Goal: Task Accomplishment & Management: Manage account settings

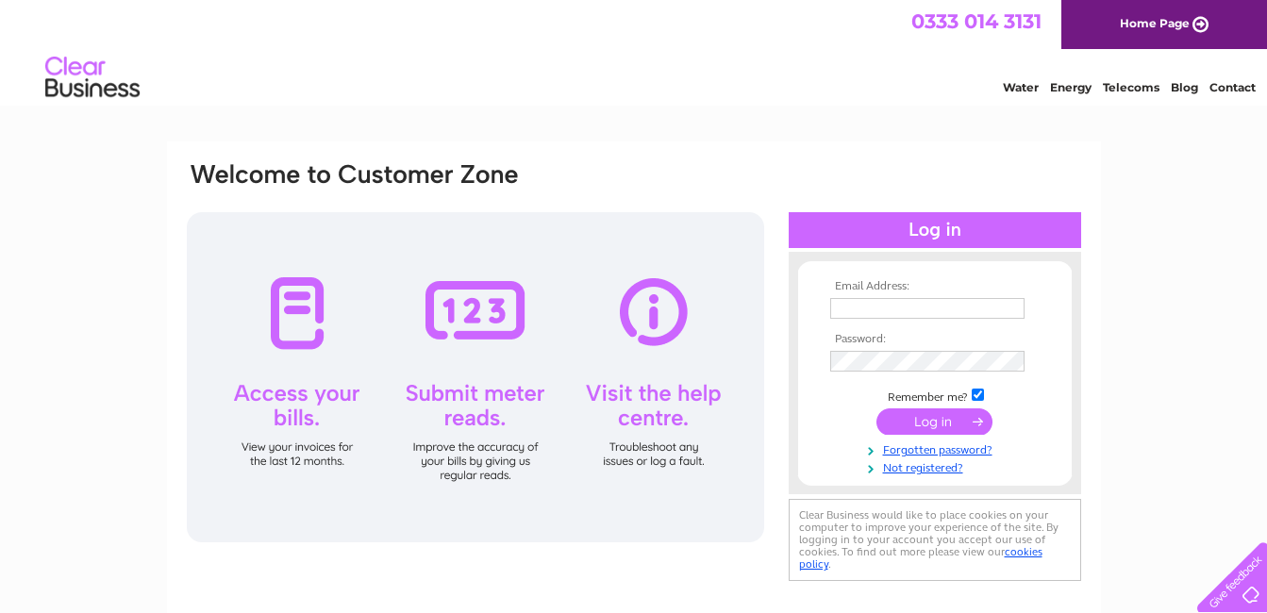
type input "[EMAIL_ADDRESS][DOMAIN_NAME]"
click at [949, 417] on input "submit" at bounding box center [934, 421] width 116 height 26
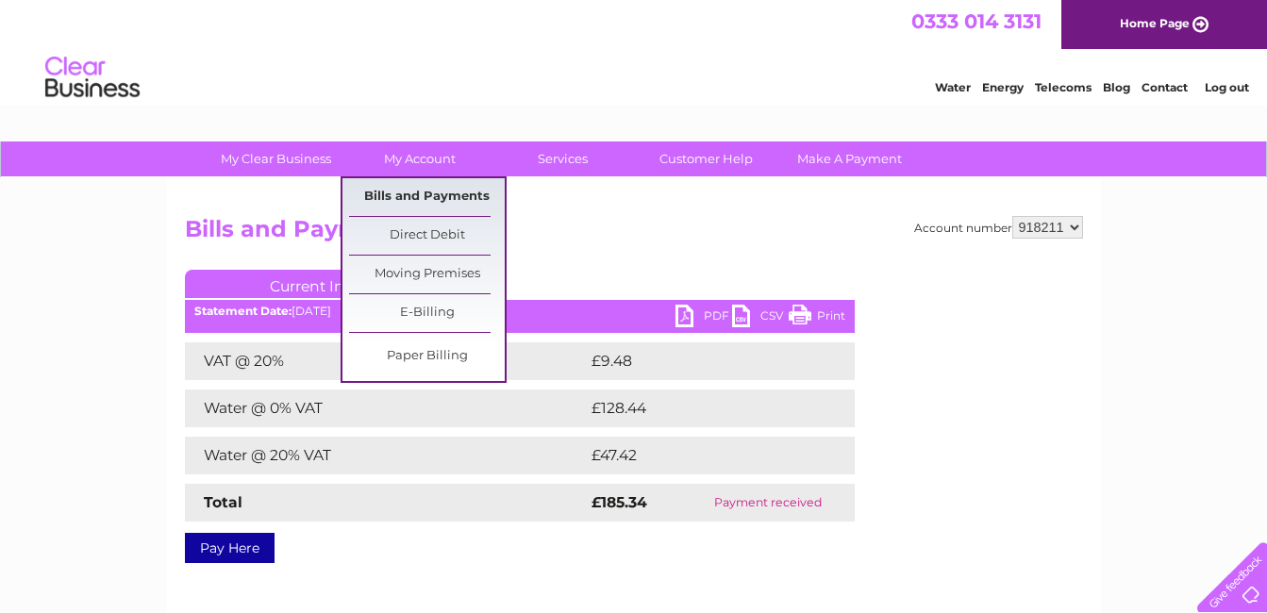
click at [409, 198] on link "Bills and Payments" at bounding box center [427, 197] width 156 height 38
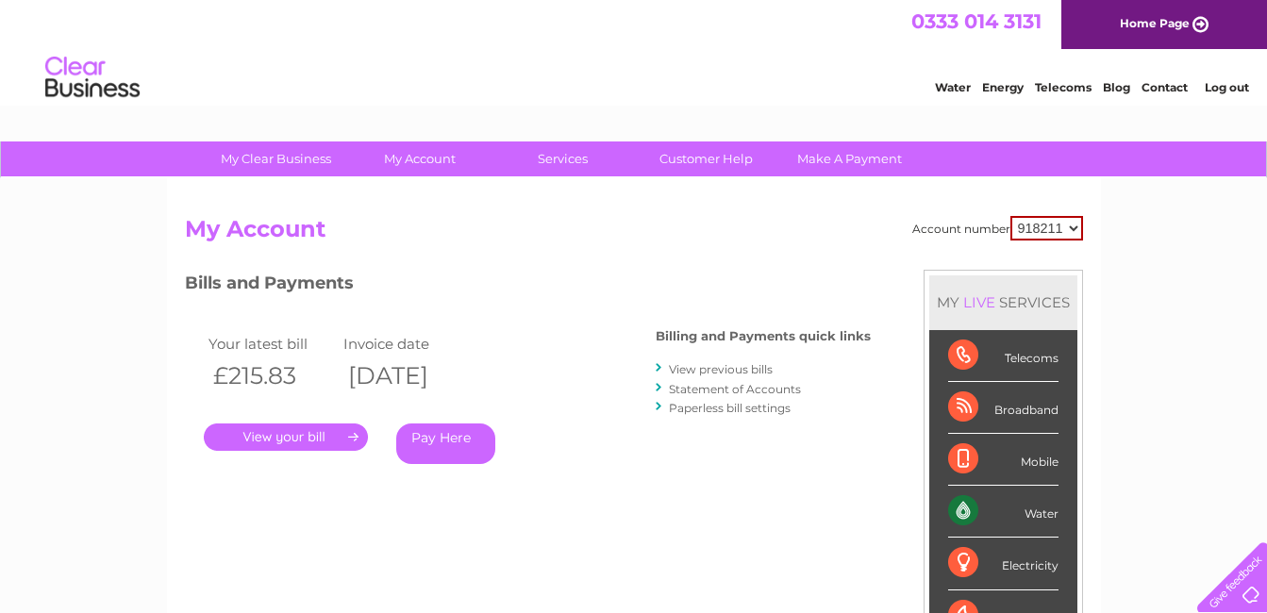
click at [311, 432] on link "." at bounding box center [286, 437] width 164 height 27
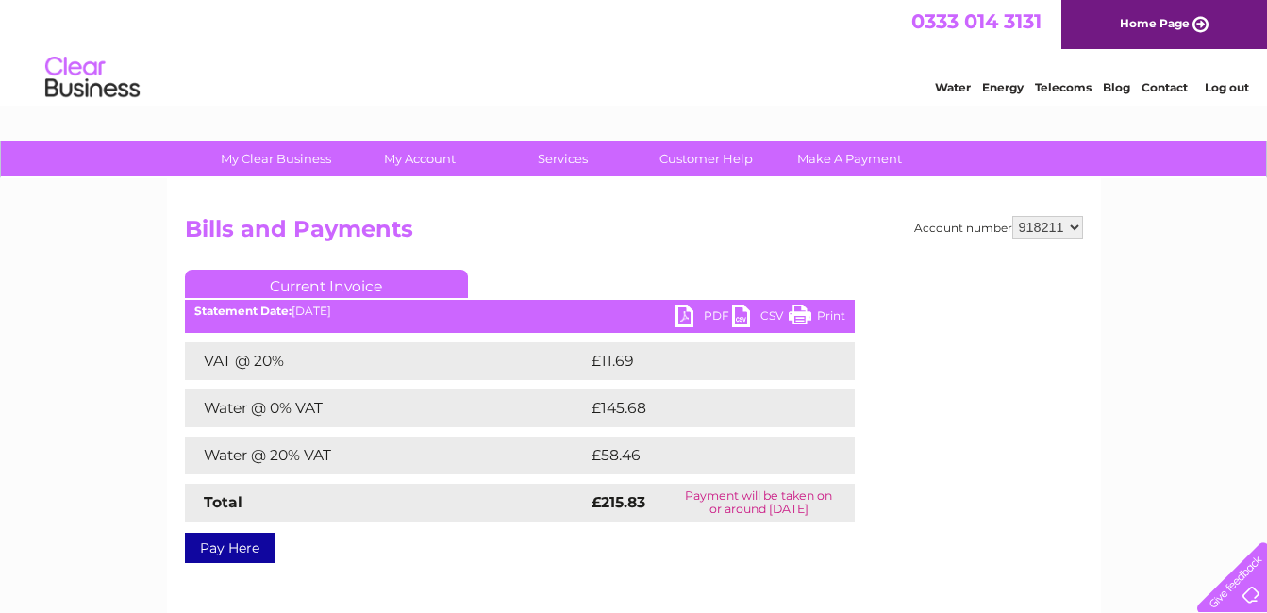
click at [697, 320] on link "PDF" at bounding box center [703, 318] width 57 height 27
click at [1231, 81] on link "Log out" at bounding box center [1227, 87] width 44 height 14
